Goal: Task Accomplishment & Management: Use online tool/utility

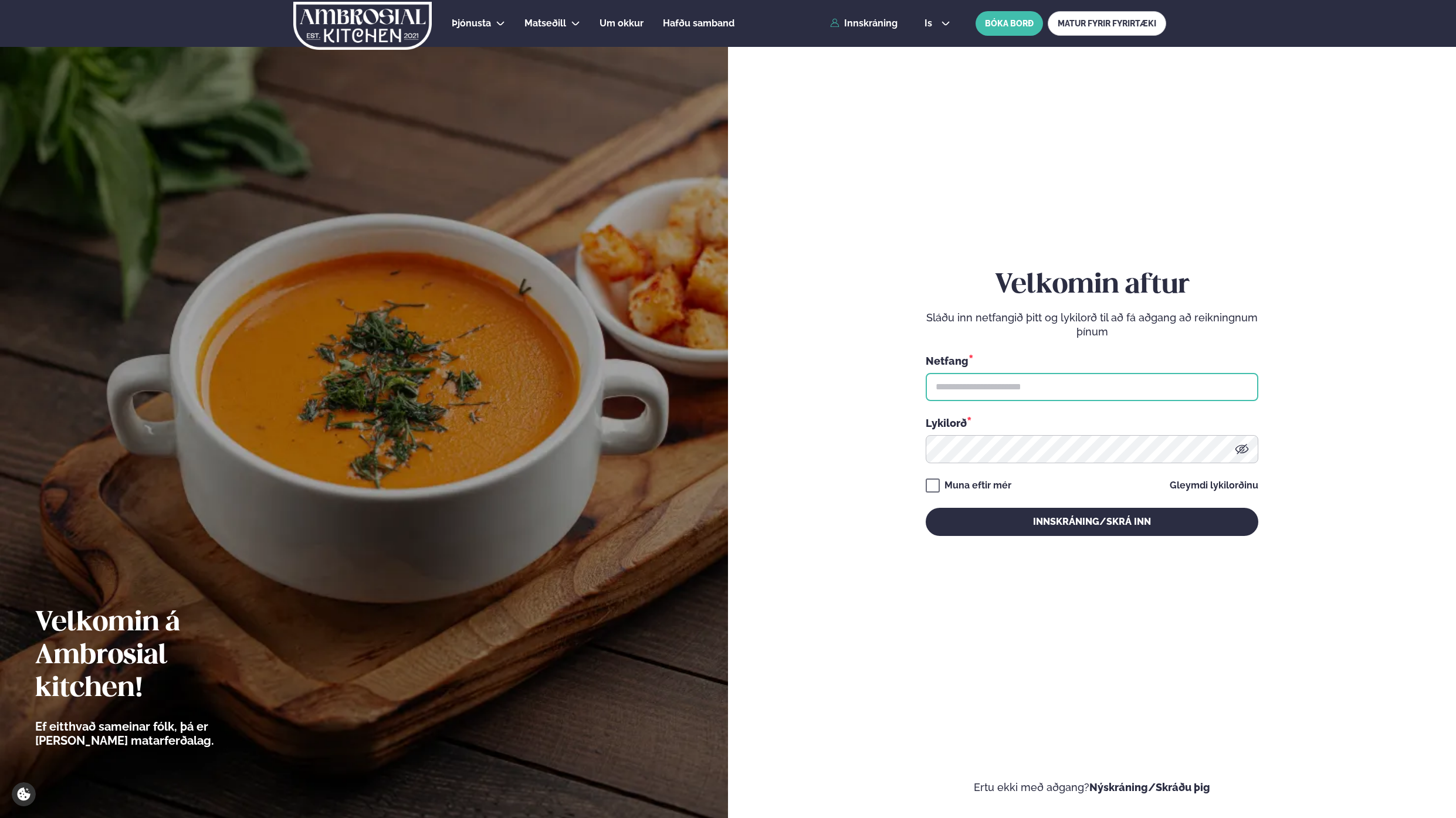
drag, startPoint x: 1056, startPoint y: 388, endPoint x: 1049, endPoint y: 399, distance: 13.0
click at [1055, 389] on input "text" at bounding box center [1092, 388] width 332 height 29
click at [993, 383] on input "text" at bounding box center [1092, 388] width 332 height 29
type input "**********"
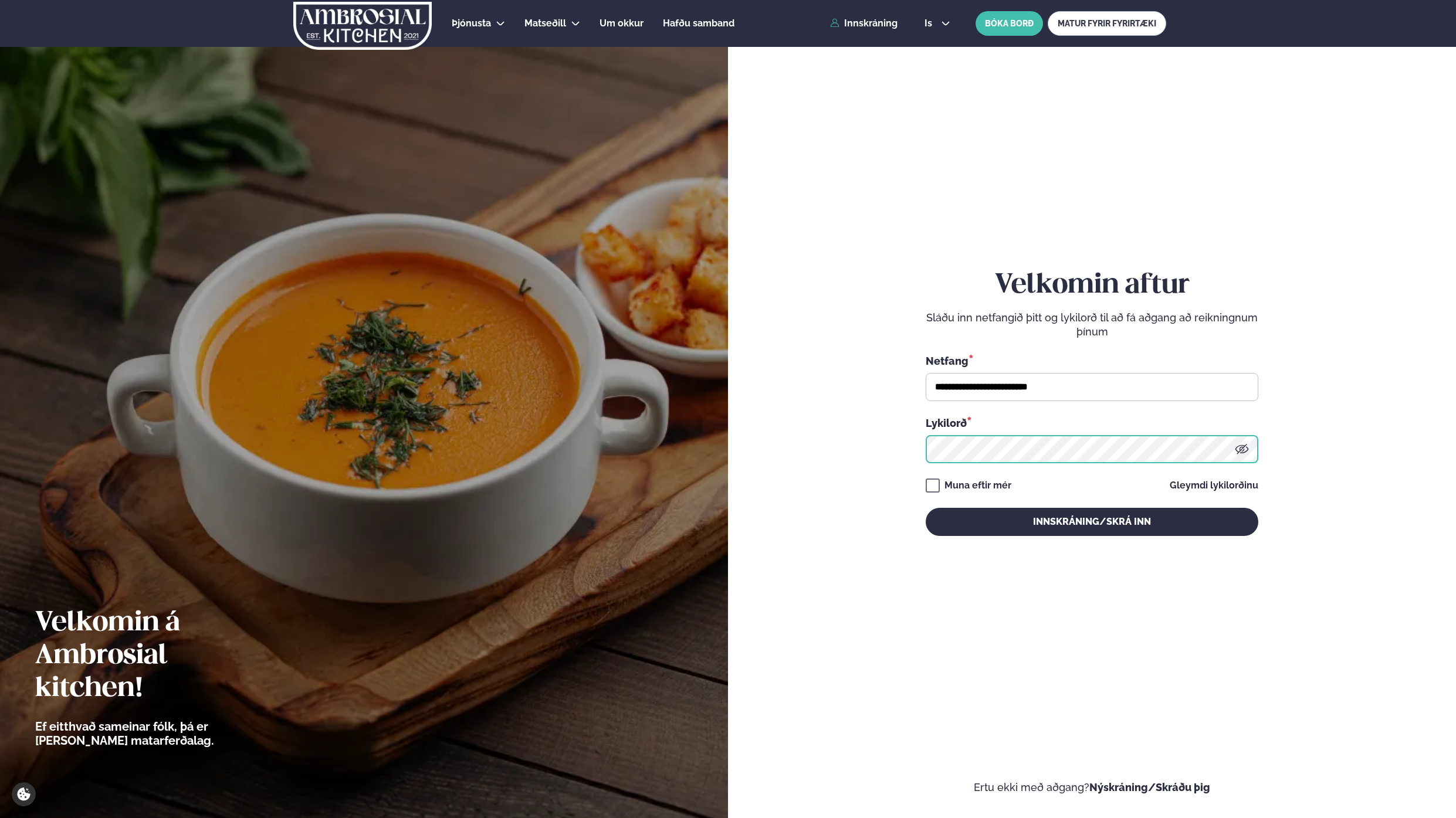
click at [926, 508] on button "Innskráning/Skrá inn" at bounding box center [1092, 523] width 332 height 29
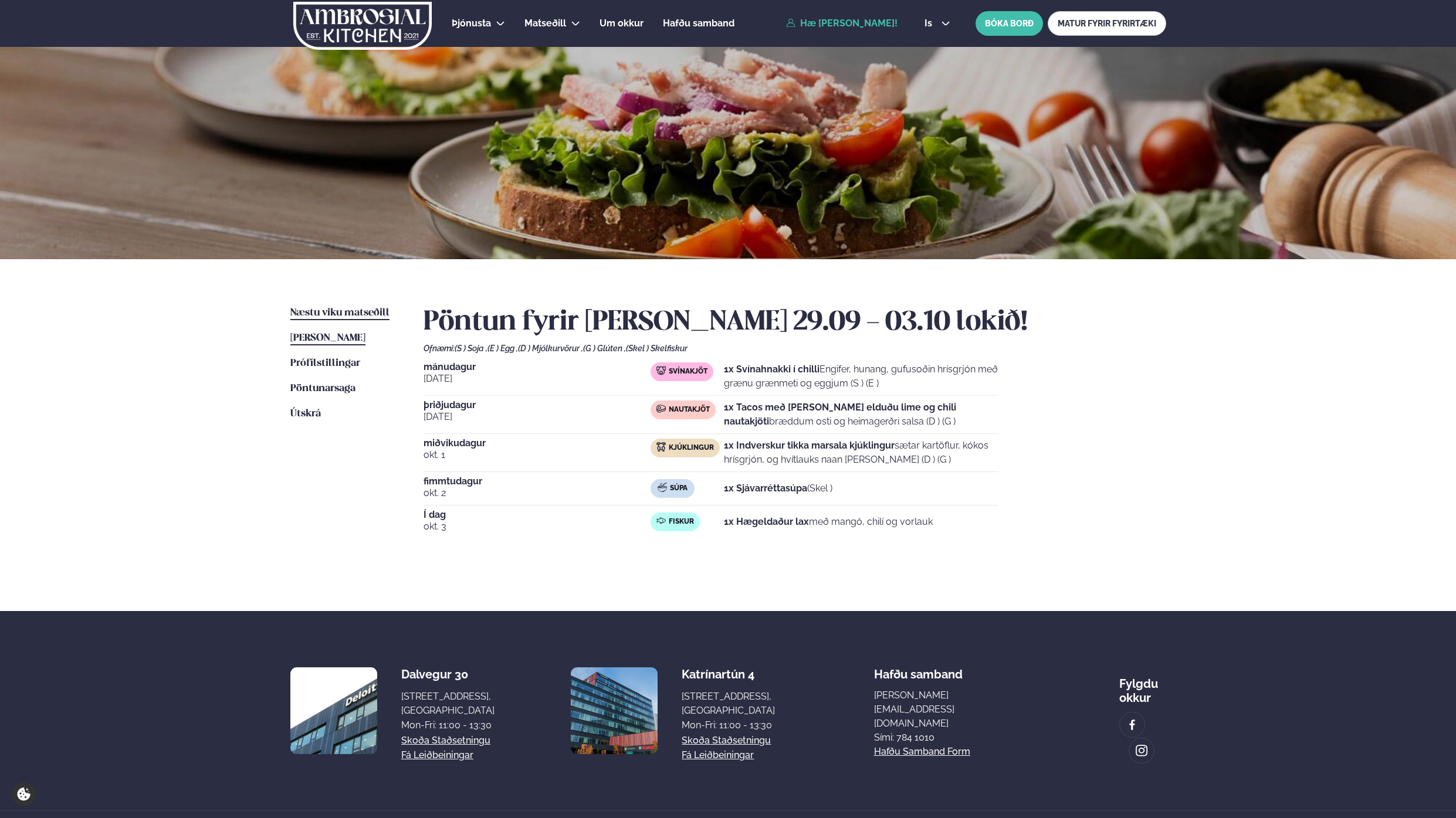
click at [338, 309] on span "Næstu viku matseðill" at bounding box center [340, 313] width 99 height 10
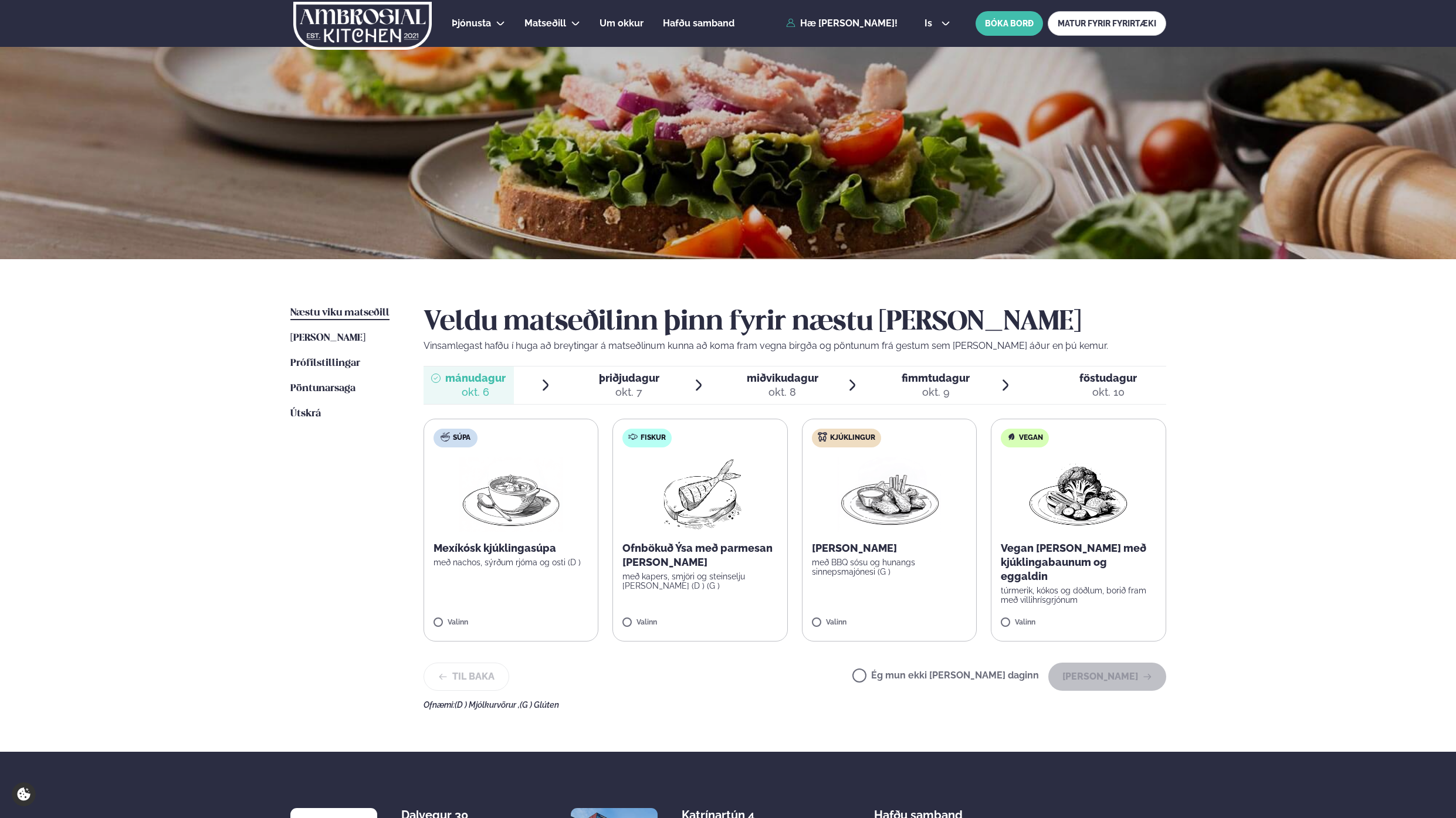
click at [624, 382] on span "þriðjudagur" at bounding box center [629, 378] width 60 height 13
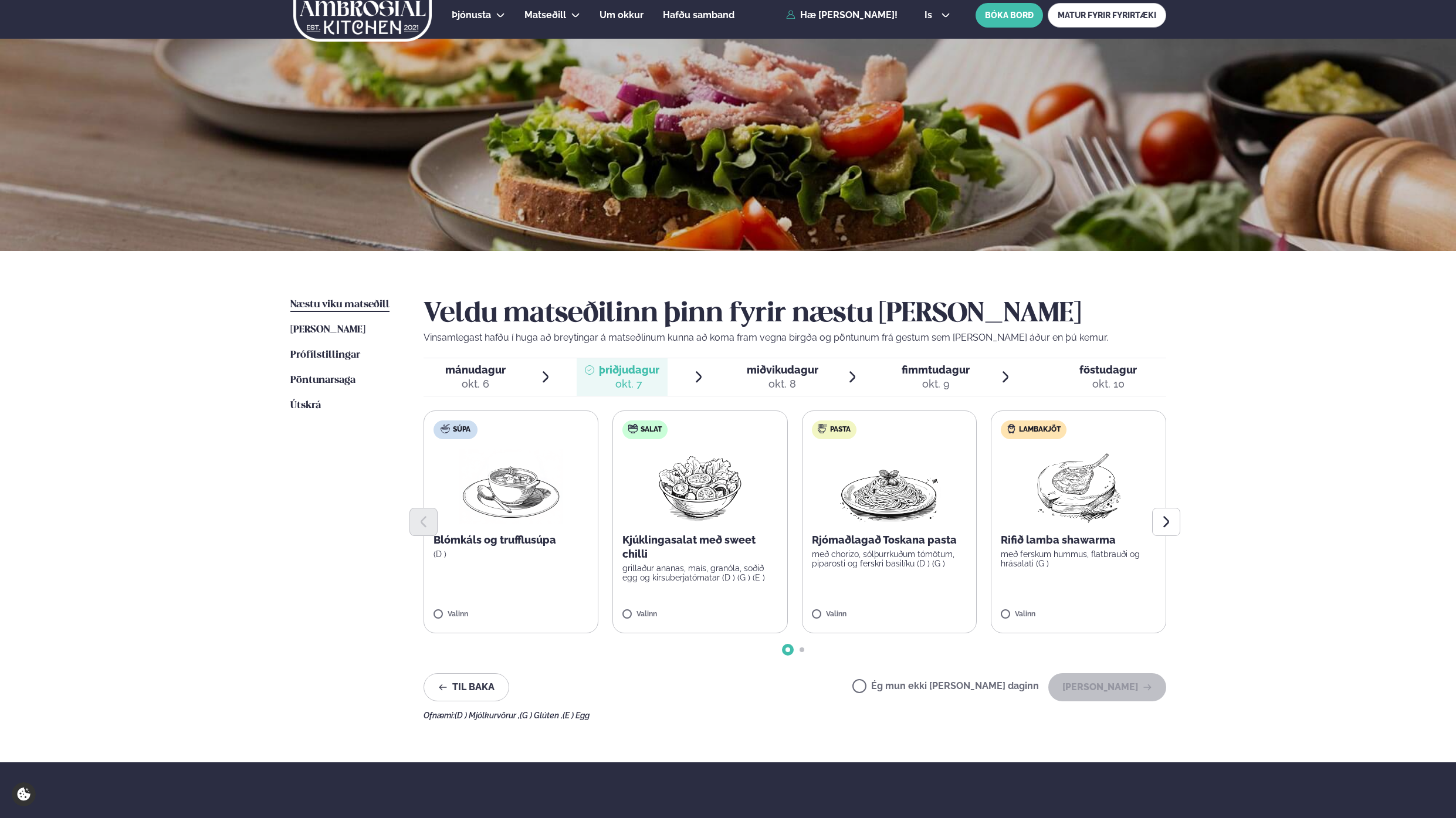
scroll to position [7, 0]
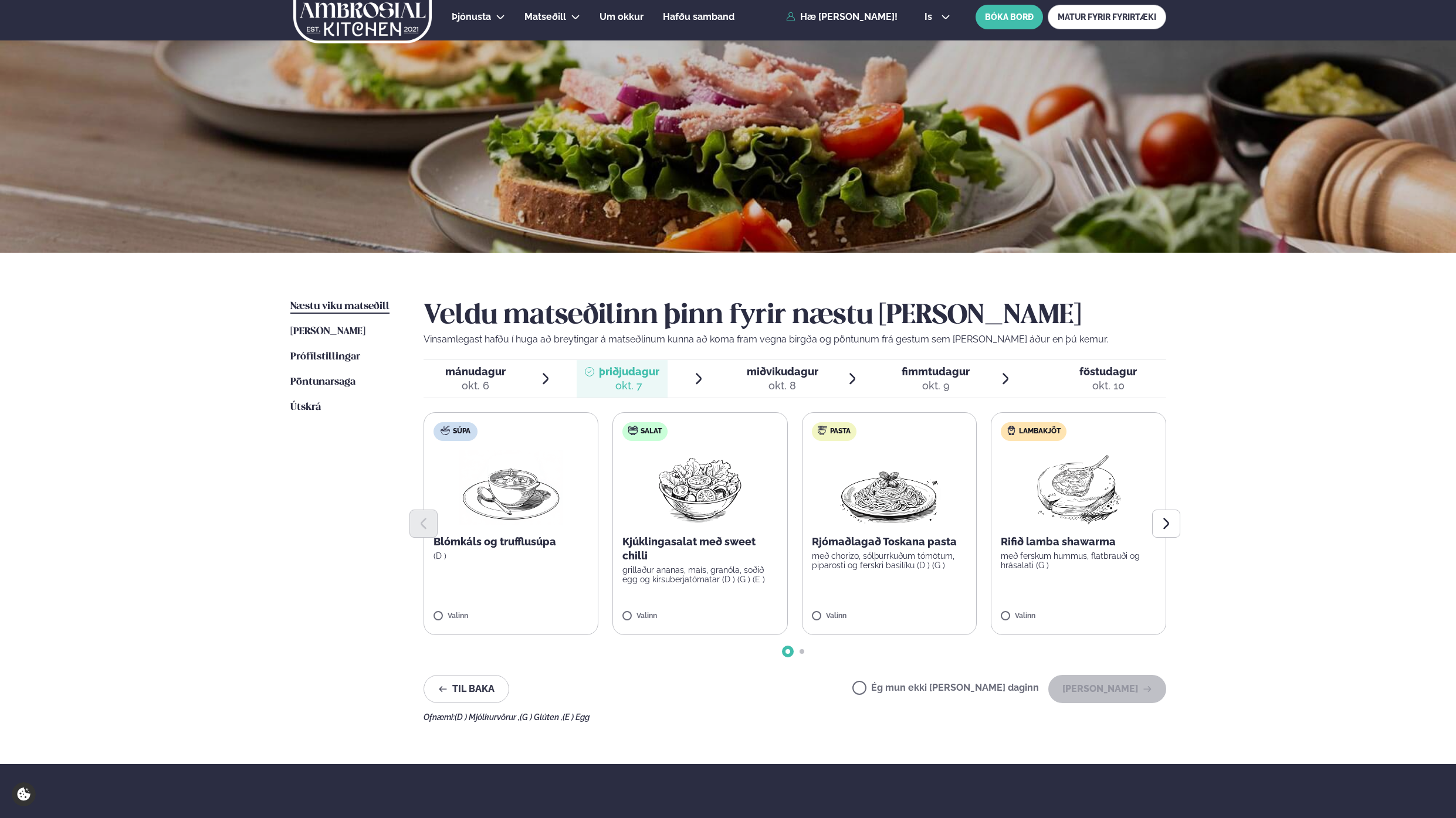
click at [731, 382] on span "miðvikudagur mið. [DATE]" at bounding box center [775, 378] width 91 height 38
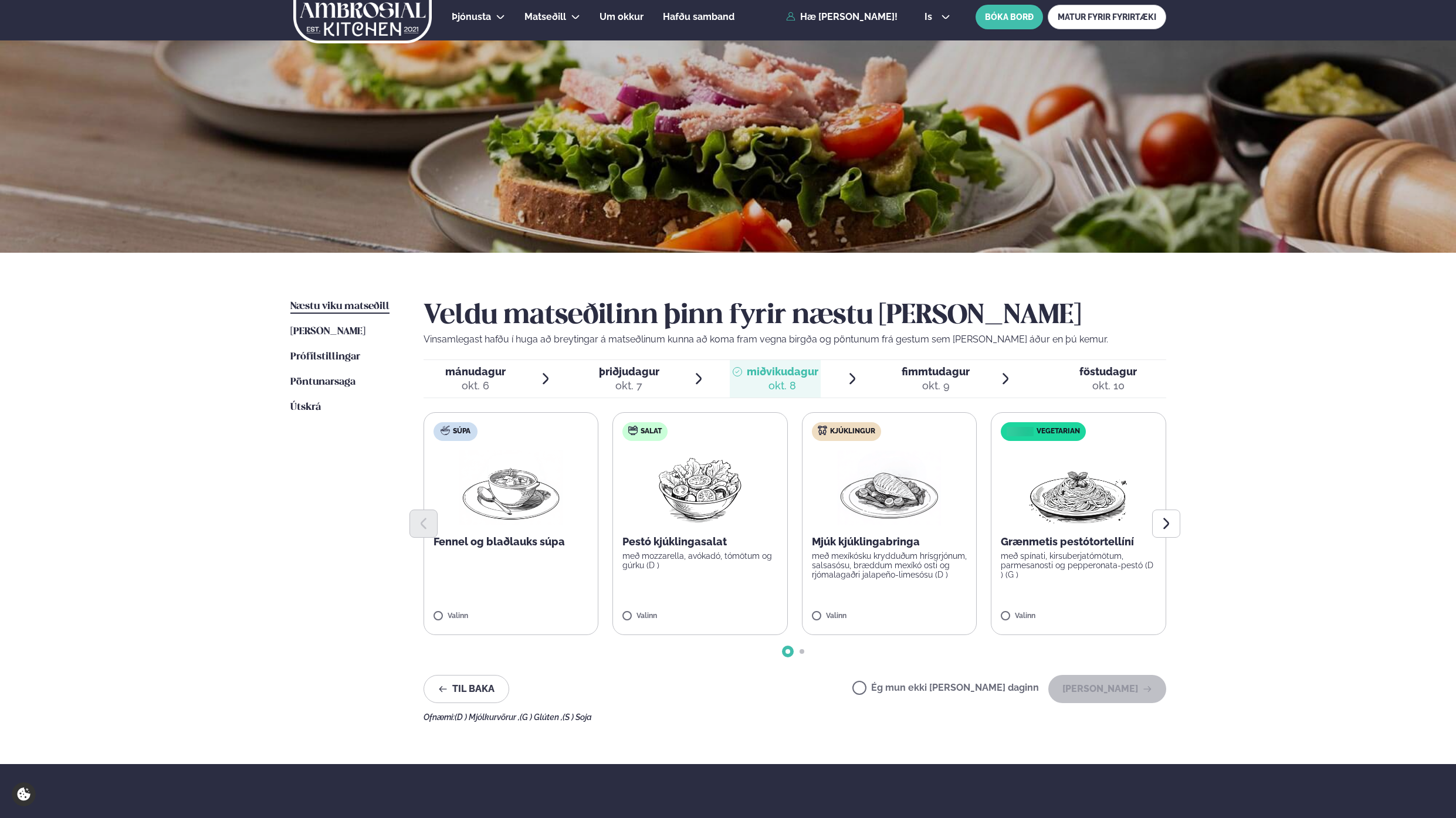
click at [557, 373] on ul "mánudagur mán. [DATE] þriðjudagur þri. [DATE] miðvikudagur mið. [DATE] fimmtuda…" at bounding box center [795, 378] width 743 height 38
click at [614, 379] on div "okt. 7" at bounding box center [629, 386] width 60 height 14
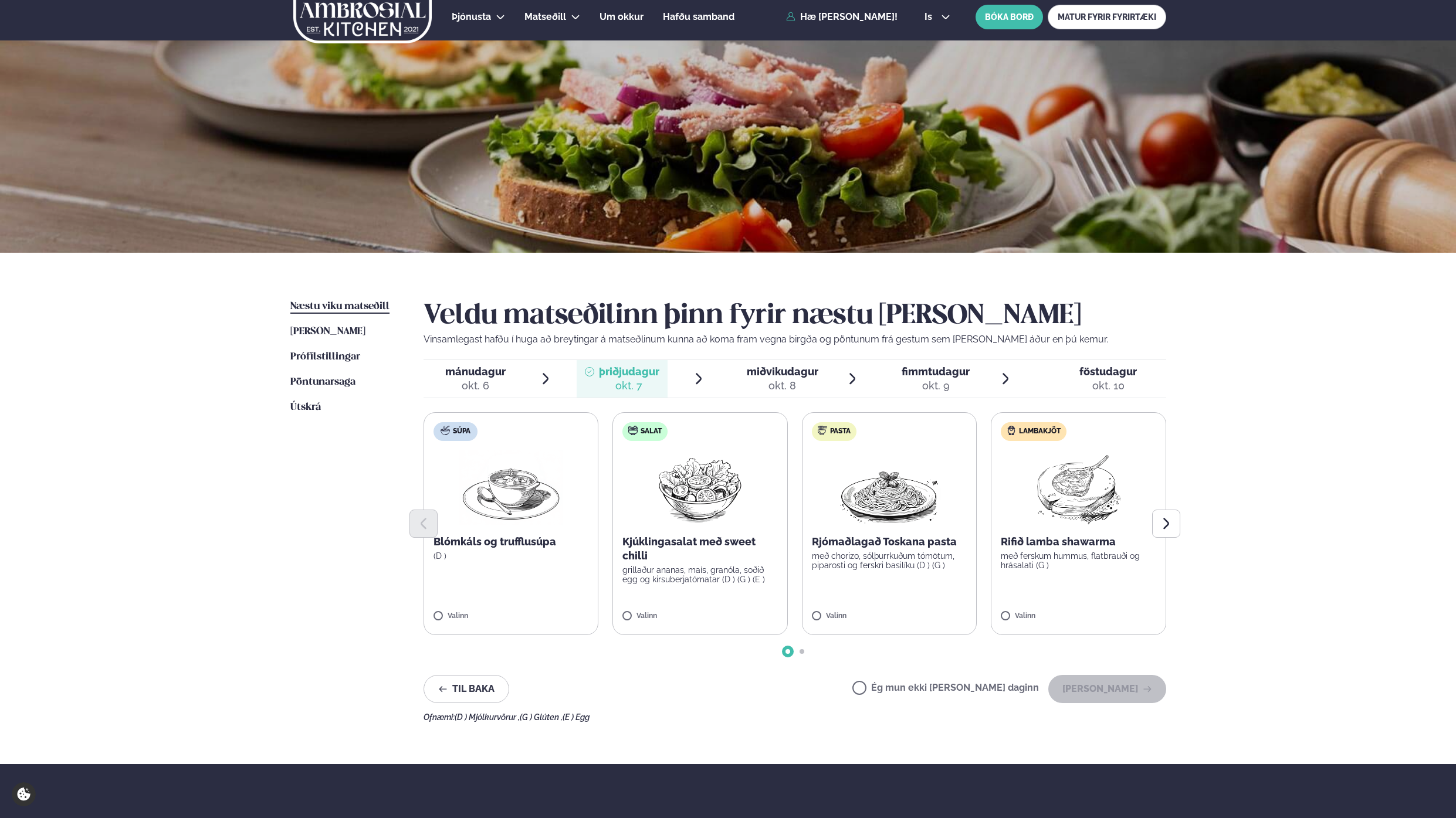
click at [781, 387] on div "okt. 8" at bounding box center [782, 386] width 71 height 14
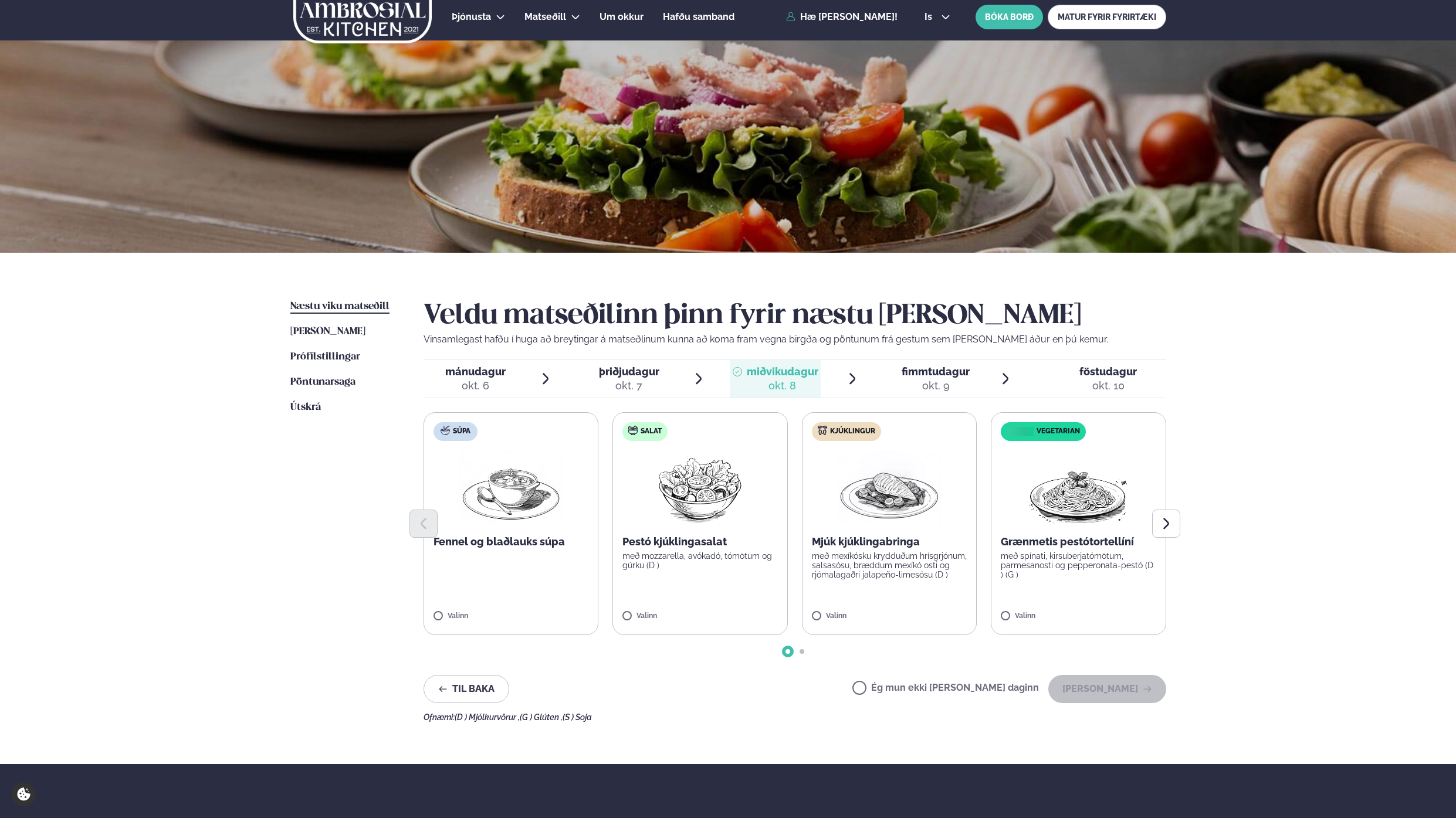
scroll to position [5, 0]
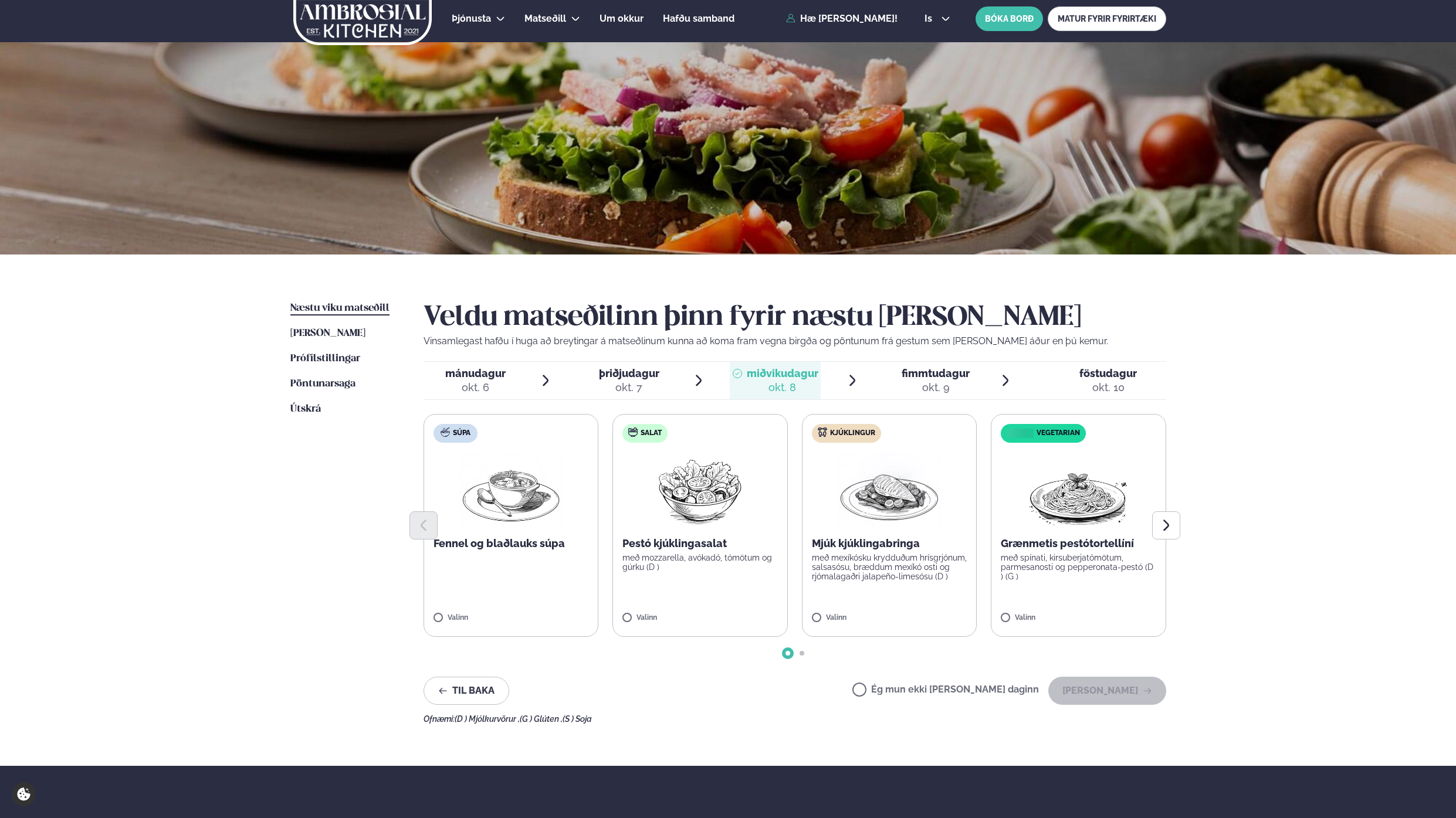
click at [958, 389] on div "okt. 9" at bounding box center [936, 388] width 68 height 14
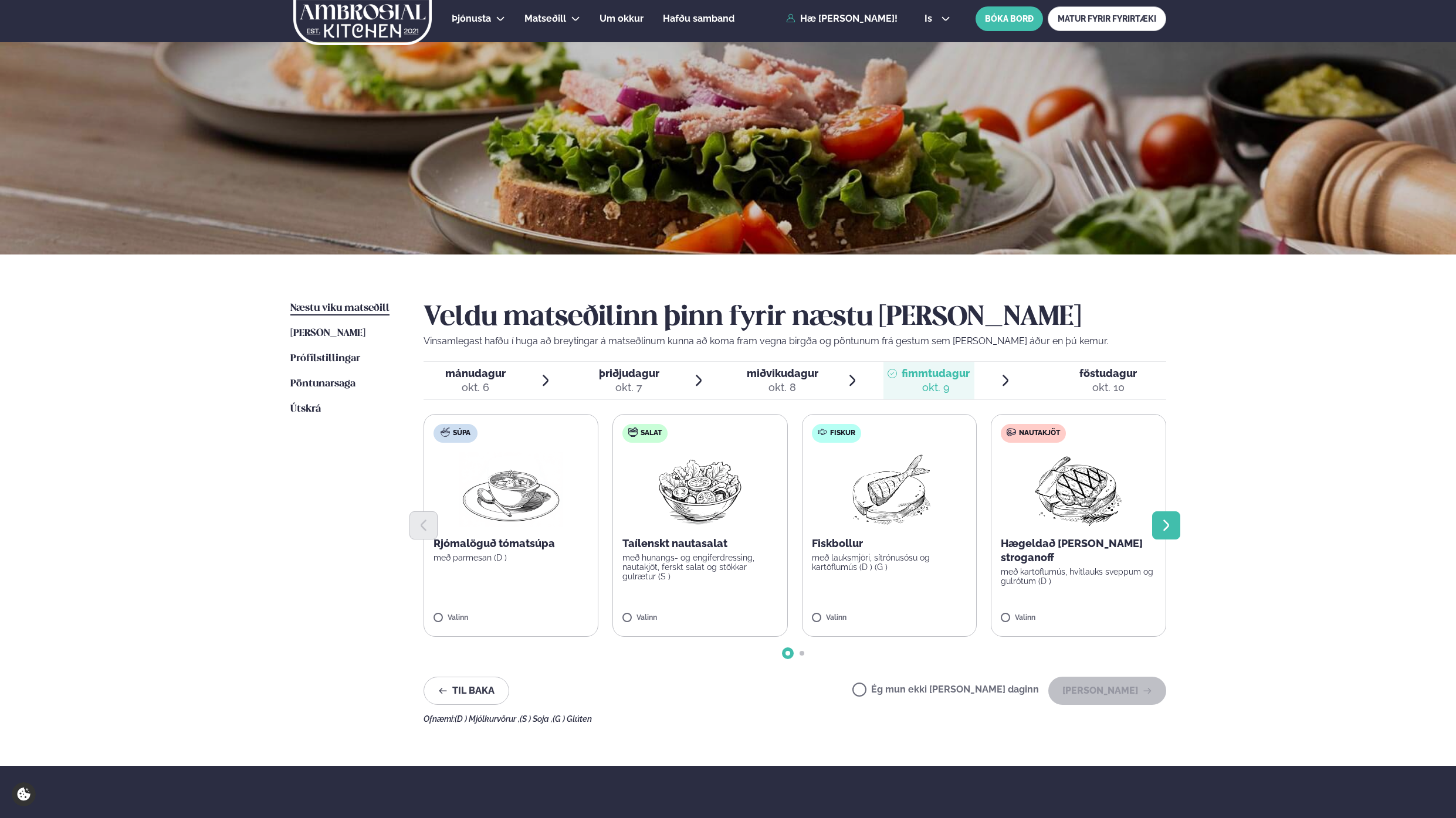
click at [1163, 526] on icon "Next slide" at bounding box center [1166, 525] width 14 height 14
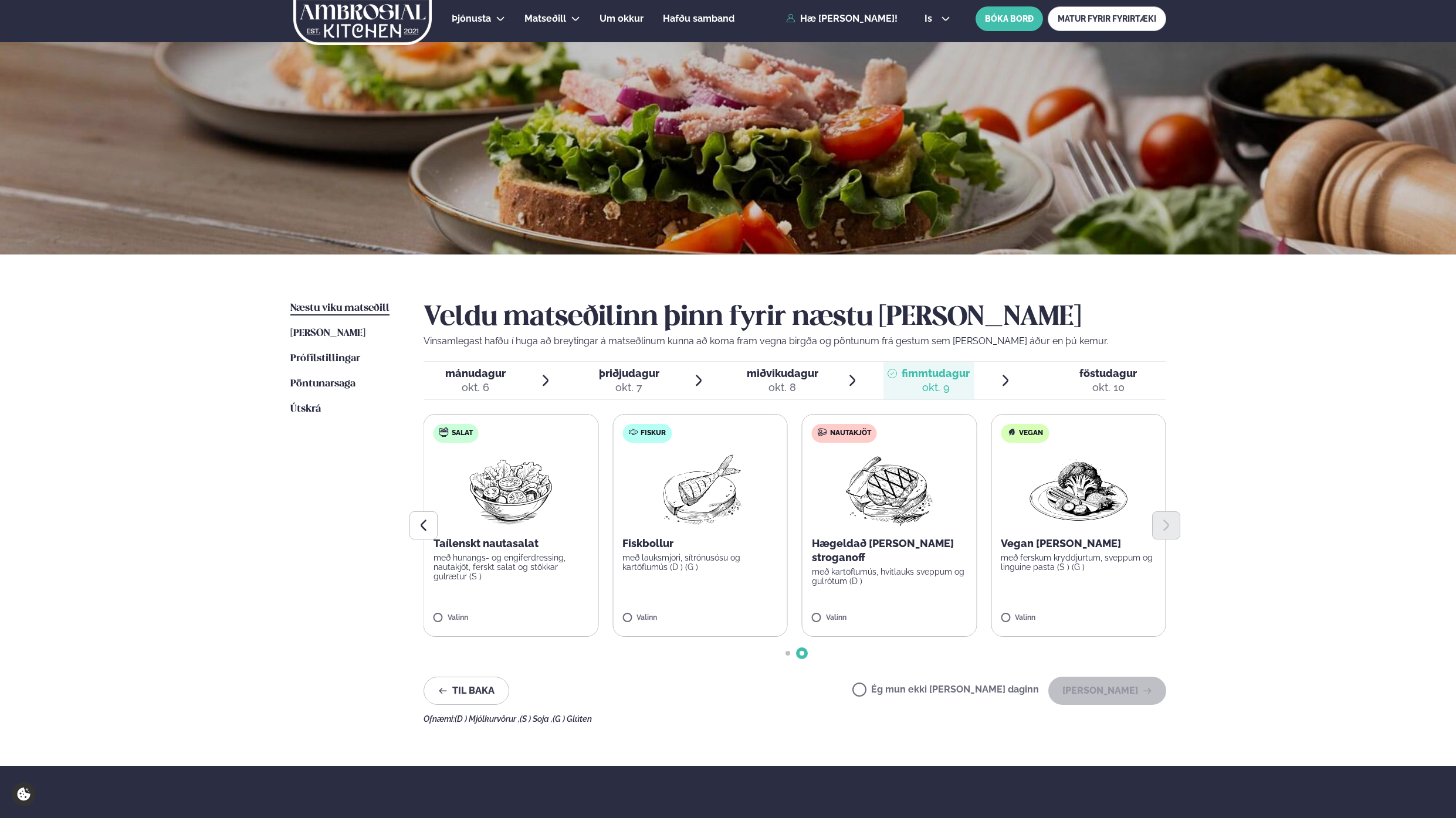
click at [791, 653] on div at bounding box center [795, 654] width 743 height 5
drag, startPoint x: 787, startPoint y: 653, endPoint x: 744, endPoint y: 647, distance: 43.4
click at [787, 653] on span "Go to slide 1" at bounding box center [788, 654] width 5 height 5
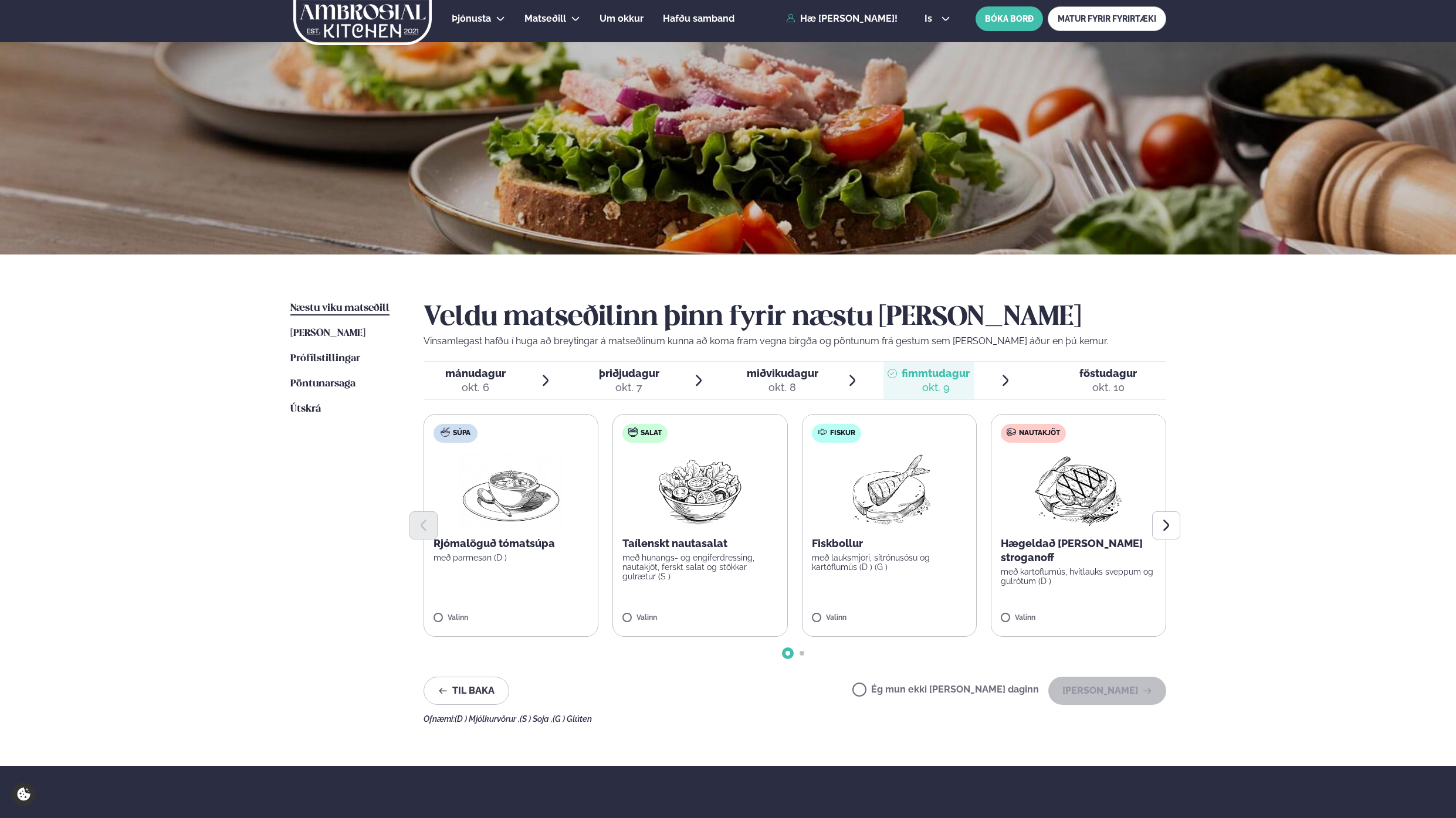
click at [1081, 362] on span "föstudagur fös. [DATE]" at bounding box center [1102, 380] width 129 height 38
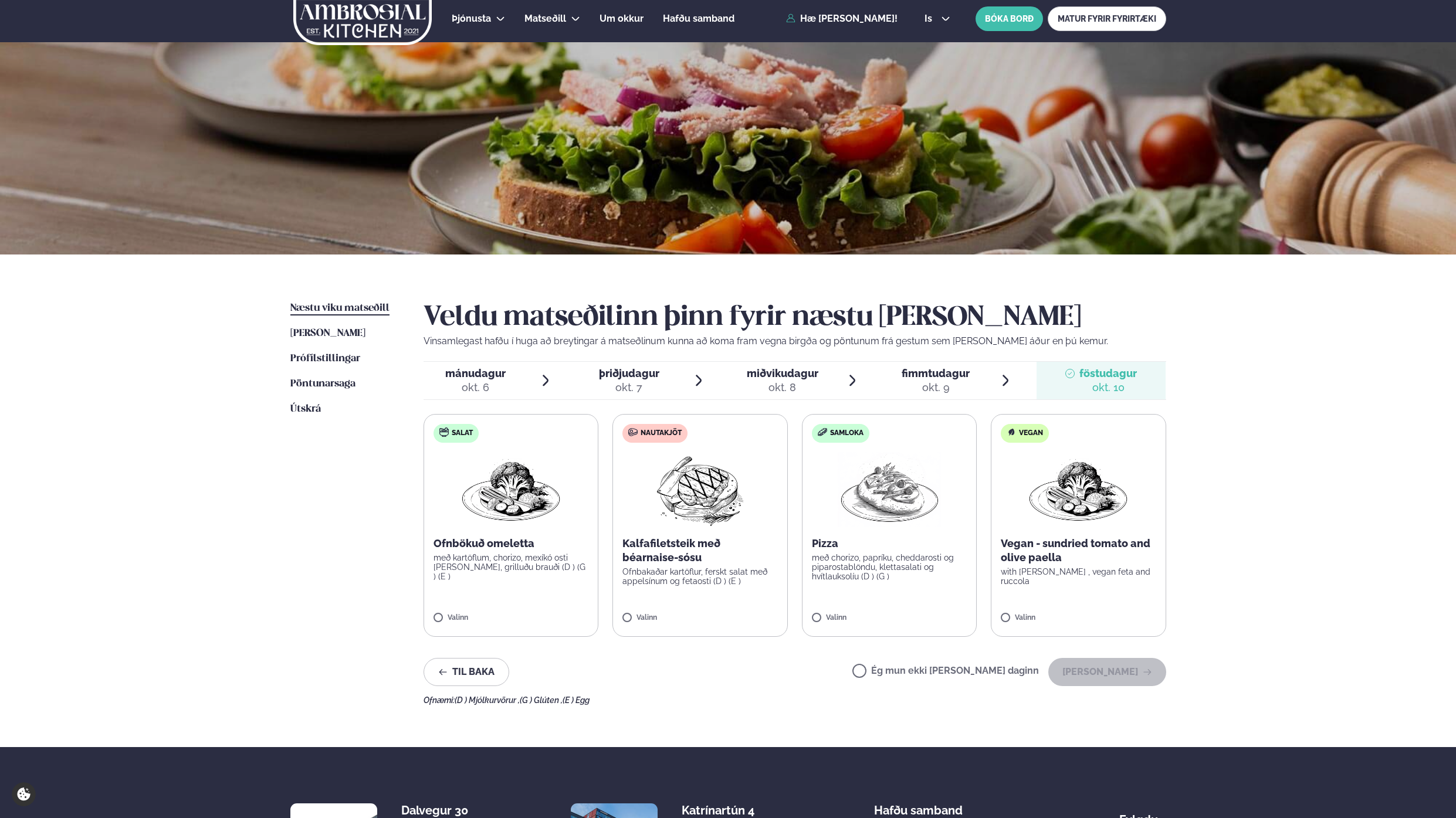
click at [942, 383] on div "okt. 9" at bounding box center [936, 388] width 68 height 14
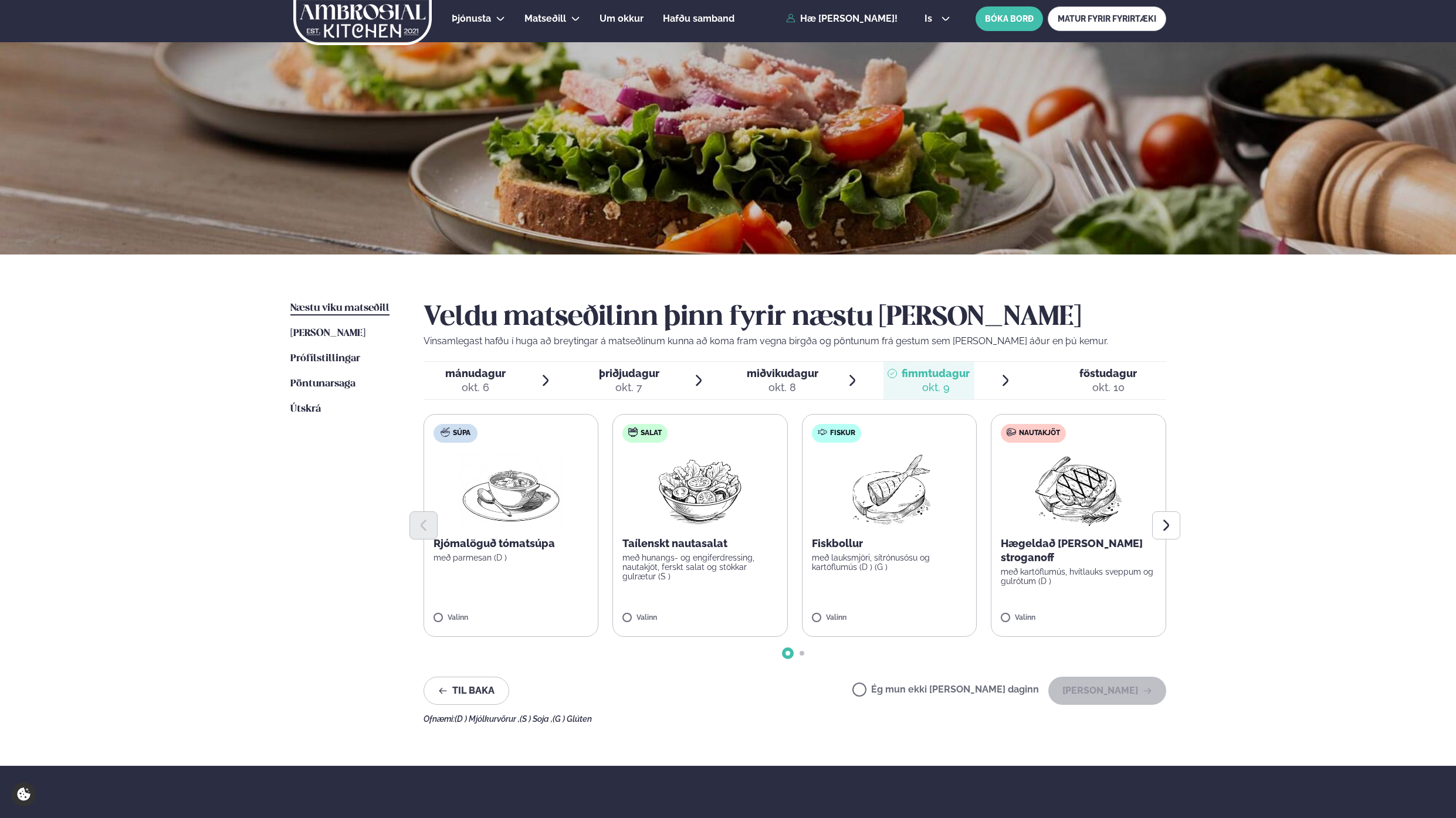
click at [1041, 383] on span "föstudagur fös. [DATE]" at bounding box center [1102, 380] width 129 height 38
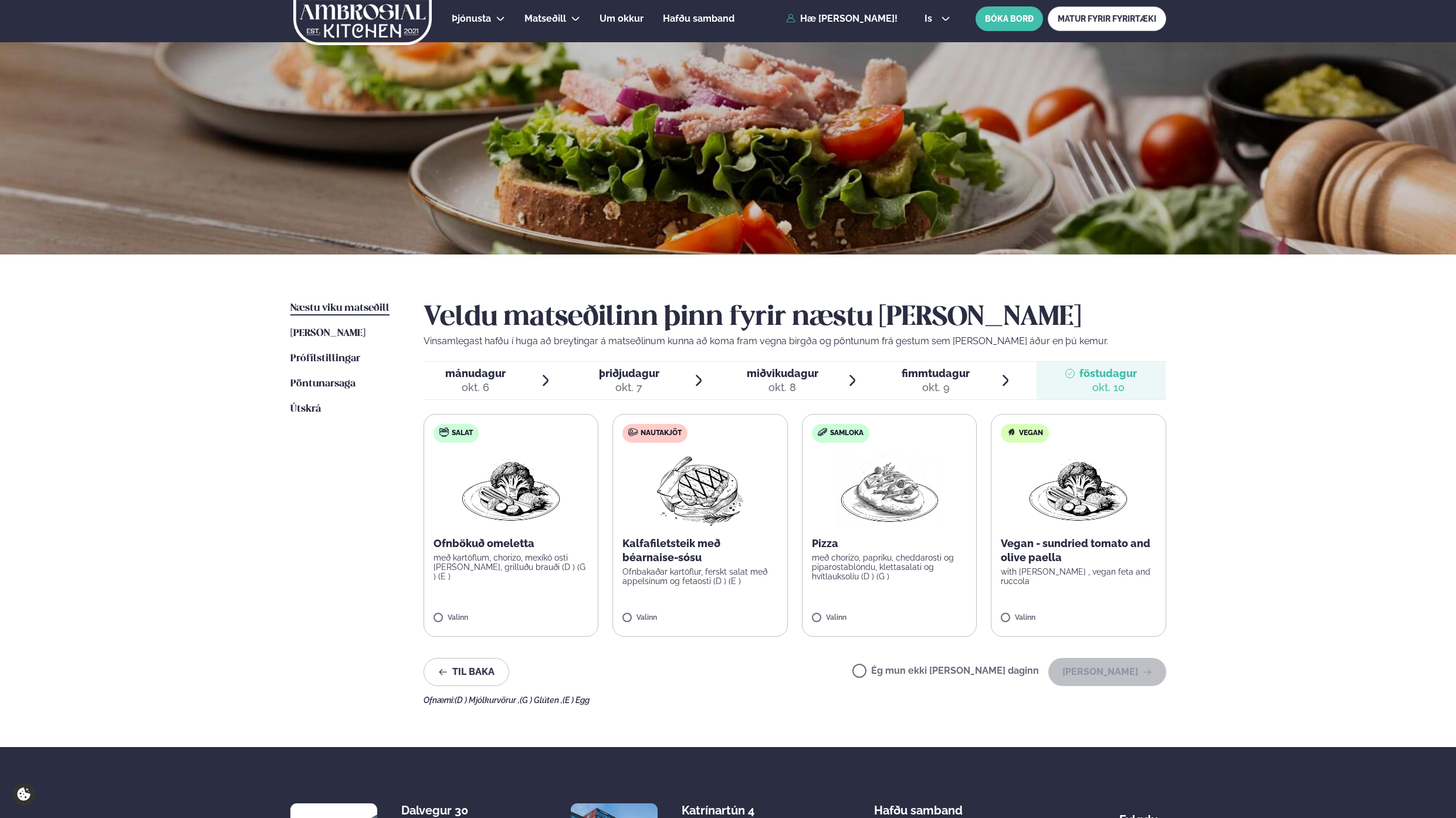
click at [976, 388] on li "fimmtudagur fim. [DATE]" at bounding box center [948, 380] width 129 height 38
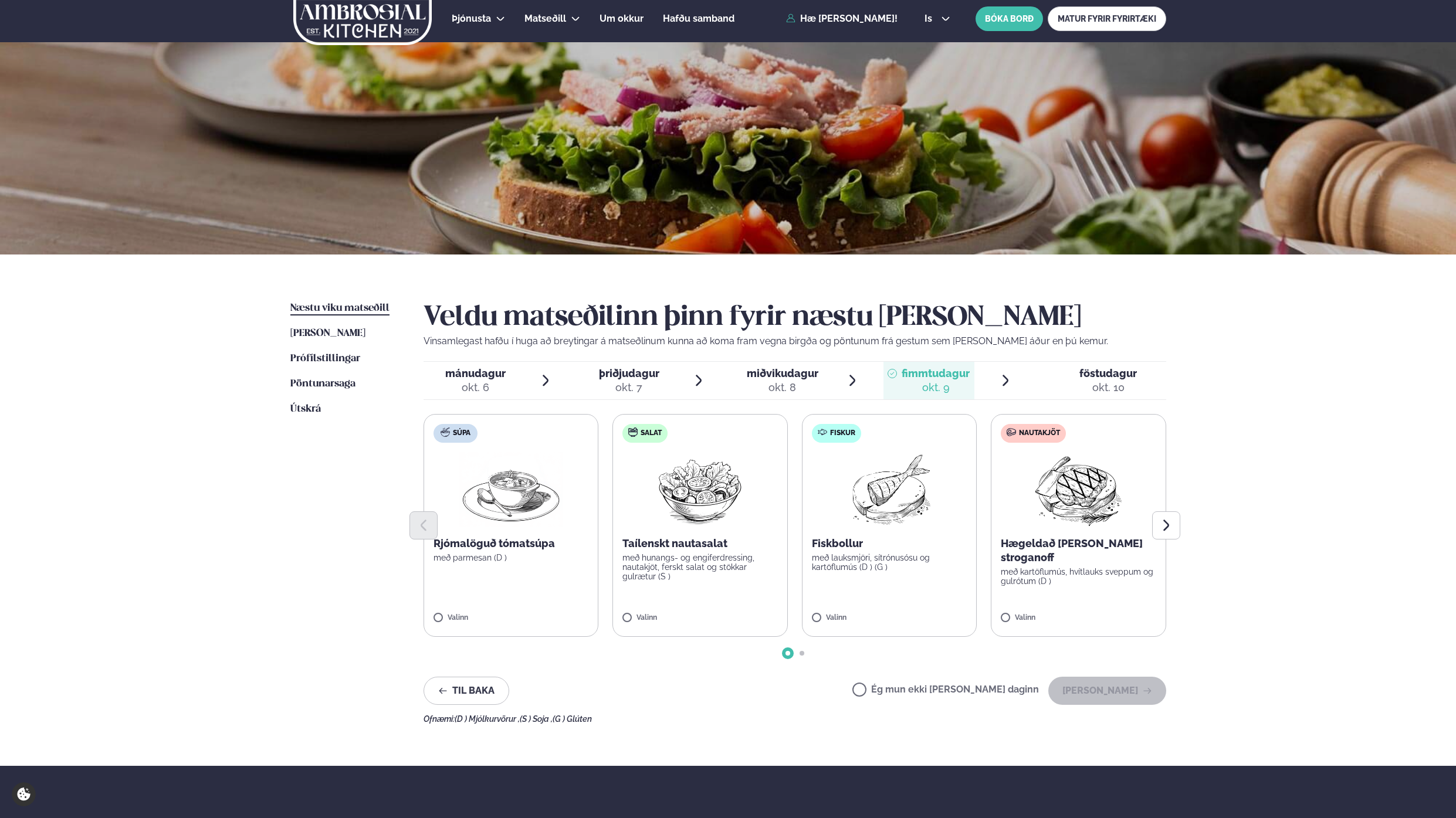
drag, startPoint x: 809, startPoint y: 377, endPoint x: 626, endPoint y: 385, distance: 183.2
click at [809, 377] on span "miðvikudagur" at bounding box center [782, 373] width 71 height 13
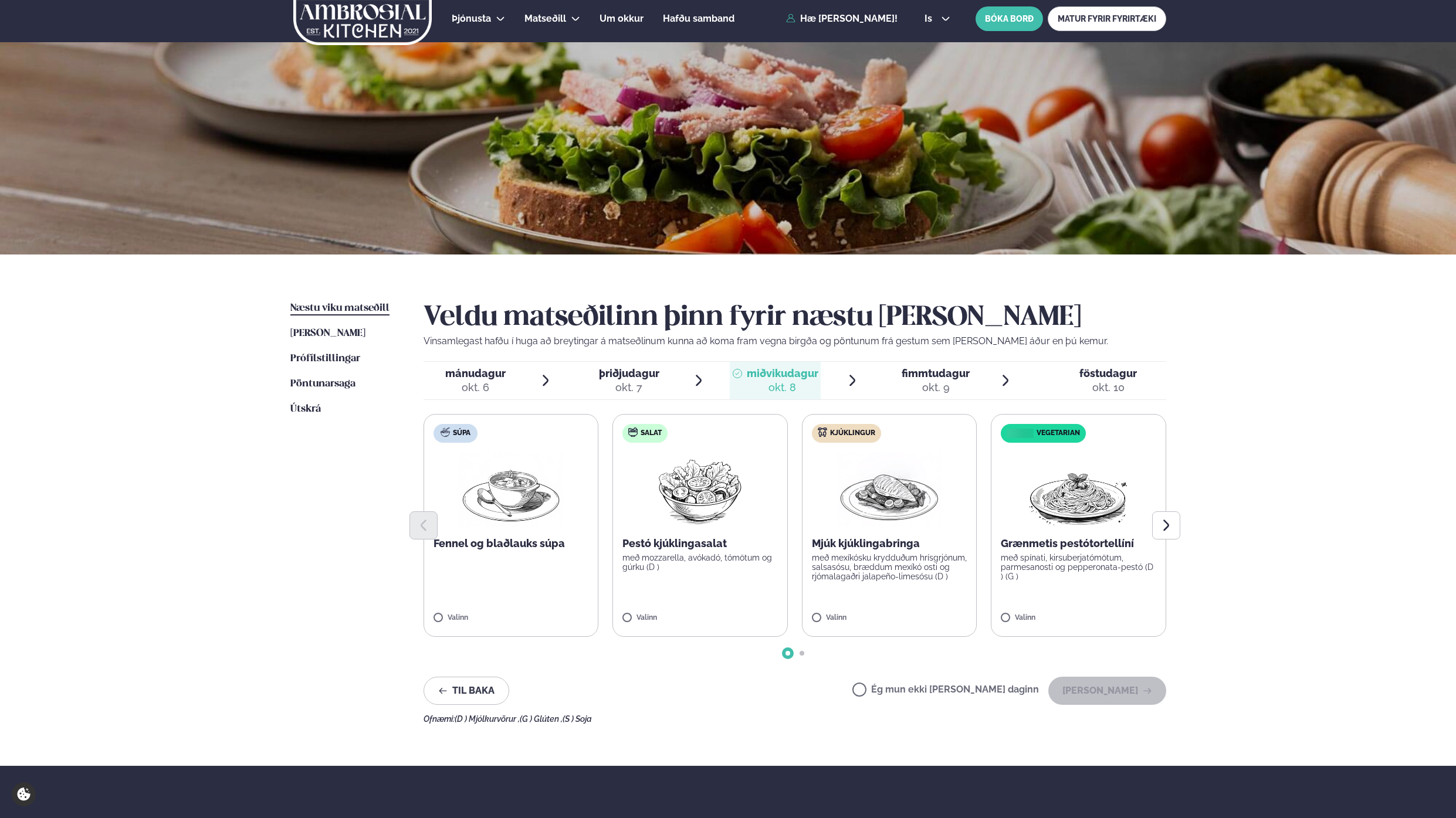
drag, startPoint x: 434, startPoint y: 386, endPoint x: 446, endPoint y: 385, distance: 12.0
click at [434, 386] on div at bounding box center [436, 381] width 9 height 29
